Goal: Information Seeking & Learning: Learn about a topic

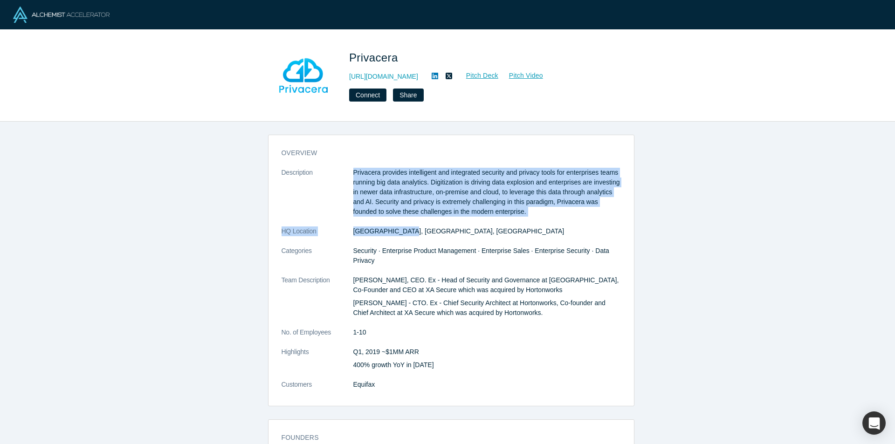
drag, startPoint x: 348, startPoint y: 169, endPoint x: 401, endPoint y: 236, distance: 85.5
click at [401, 236] on dl "Description Privacera provides intelligent and integrated security and privacy …" at bounding box center [451, 284] width 339 height 232
click at [452, 218] on dl "Description Privacera provides intelligent and integrated security and privacy …" at bounding box center [451, 284] width 339 height 232
click at [429, 177] on p "Privacera provides intelligent and integrated security and privacy tools for en…" at bounding box center [487, 192] width 268 height 49
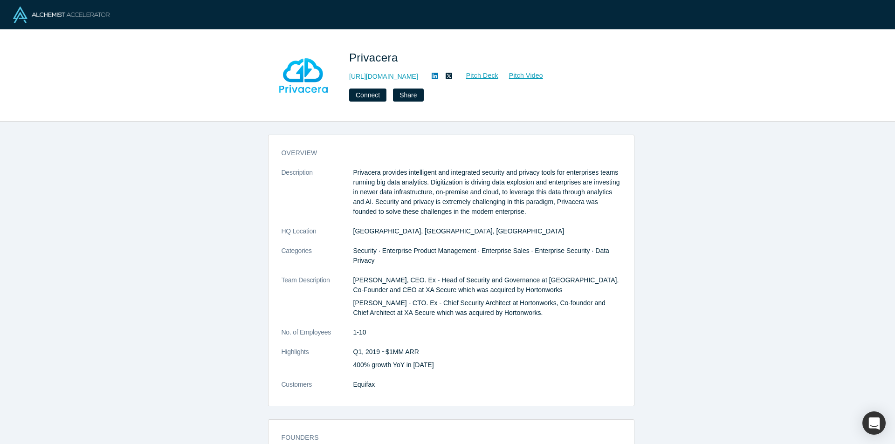
click at [433, 176] on p "Privacera provides intelligent and integrated security and privacy tools for en…" at bounding box center [487, 192] width 268 height 49
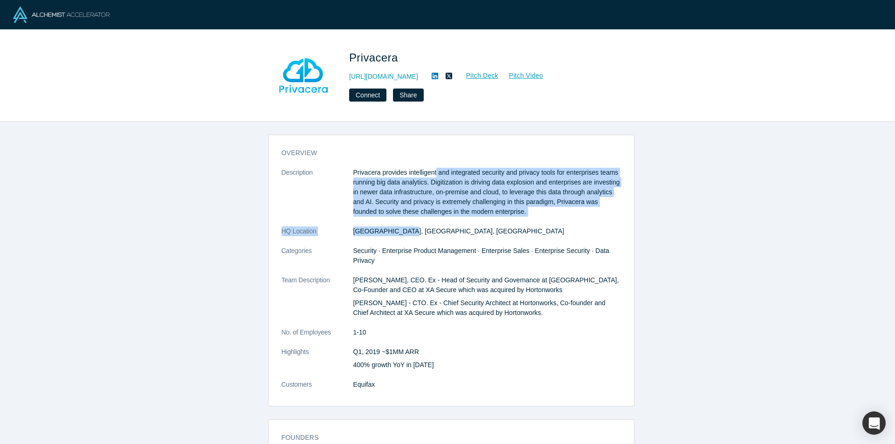
drag, startPoint x: 433, startPoint y: 174, endPoint x: 569, endPoint y: 227, distance: 146.4
click at [569, 227] on dl "Description Privacera provides intelligent and integrated security and privacy …" at bounding box center [451, 284] width 339 height 232
click at [573, 238] on dl "Description Privacera provides intelligent and integrated security and privacy …" at bounding box center [451, 284] width 339 height 232
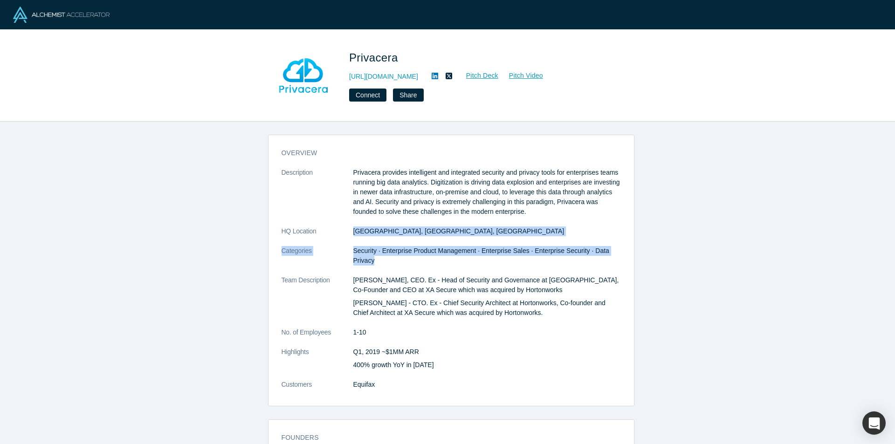
drag, startPoint x: 356, startPoint y: 251, endPoint x: 400, endPoint y: 262, distance: 45.2
click at [400, 262] on dl "Description Privacera provides intelligent and integrated security and privacy …" at bounding box center [451, 284] width 339 height 232
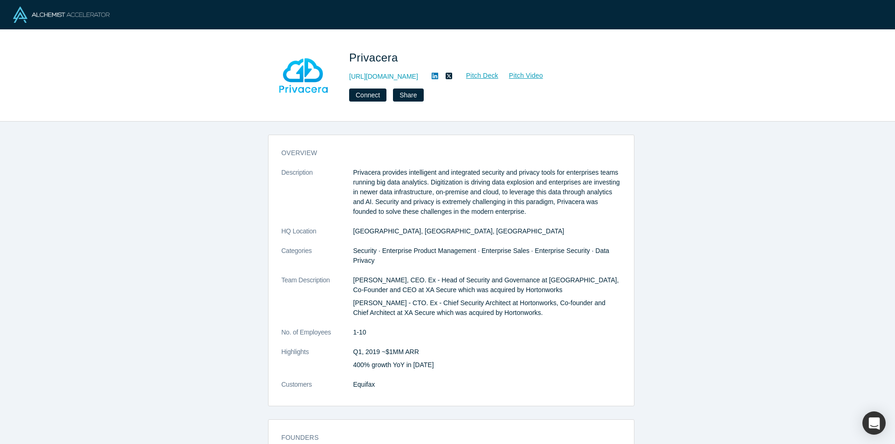
drag, startPoint x: 399, startPoint y: 277, endPoint x: 393, endPoint y: 280, distance: 6.7
click at [399, 278] on p "[PERSON_NAME], CEO. Ex - Head of Security and Governance at [GEOGRAPHIC_DATA], …" at bounding box center [487, 286] width 268 height 20
drag, startPoint x: 376, startPoint y: 287, endPoint x: 417, endPoint y: 293, distance: 41.5
click at [417, 293] on p "[PERSON_NAME], CEO. Ex - Head of Security and Governance at [GEOGRAPHIC_DATA], …" at bounding box center [487, 286] width 268 height 20
click at [457, 260] on dd "Security · Enterprise Product Management · Enterprise Sales · Enterprise Securi…" at bounding box center [487, 256] width 268 height 20
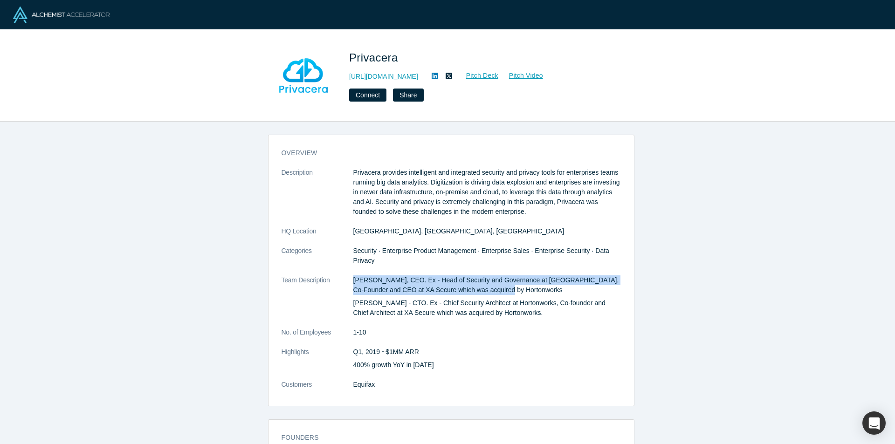
drag, startPoint x: 348, startPoint y: 278, endPoint x: 473, endPoint y: 290, distance: 125.5
click at [473, 290] on dl "Description Privacera provides intelligent and integrated security and privacy …" at bounding box center [451, 284] width 339 height 232
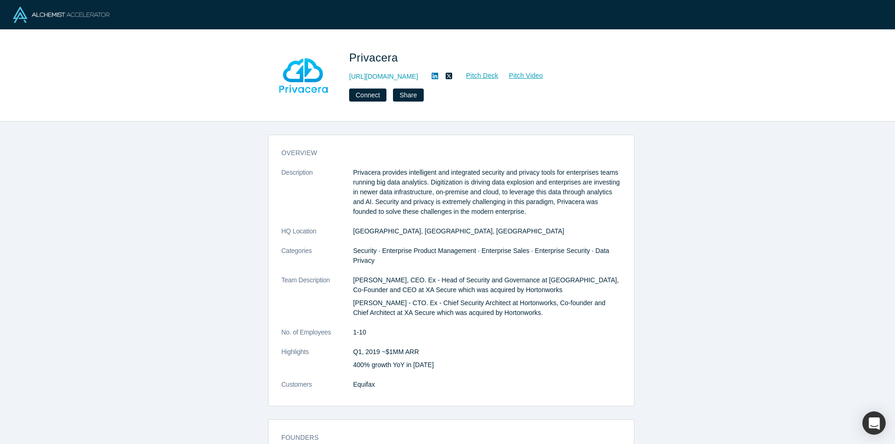
drag, startPoint x: 464, startPoint y: 305, endPoint x: 434, endPoint y: 308, distance: 30.0
click at [462, 306] on p "[PERSON_NAME] - CTO. Ex - Chief Security Architect at Hortonworks, Co-founder a…" at bounding box center [487, 308] width 268 height 20
drag, startPoint x: 421, startPoint y: 308, endPoint x: 470, endPoint y: 305, distance: 49.0
click at [470, 305] on p "[PERSON_NAME] - CTO. Ex - Chief Security Architect at Hortonworks, Co-founder a…" at bounding box center [487, 308] width 268 height 20
click at [473, 306] on p "[PERSON_NAME] - CTO. Ex - Chief Security Architect at Hortonworks, Co-founder a…" at bounding box center [487, 308] width 268 height 20
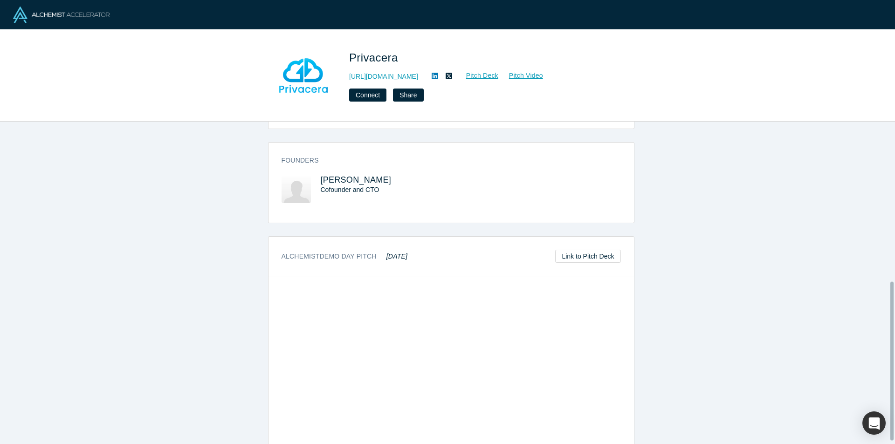
scroll to position [329, 0]
